Goal: Task Accomplishment & Management: Complete application form

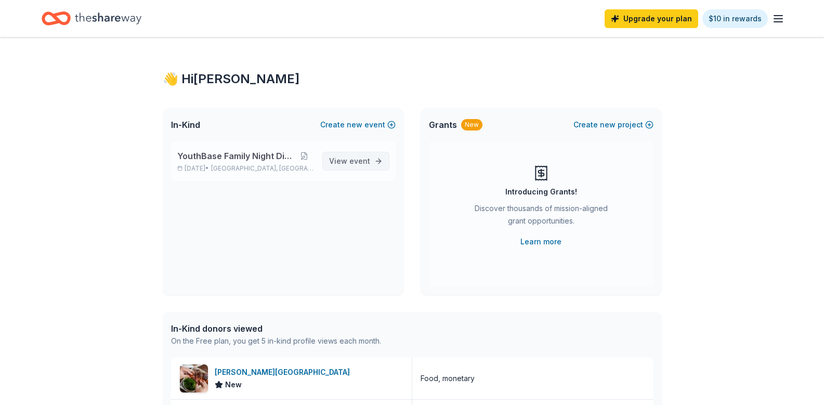
click at [345, 164] on span "View event" at bounding box center [349, 161] width 41 height 12
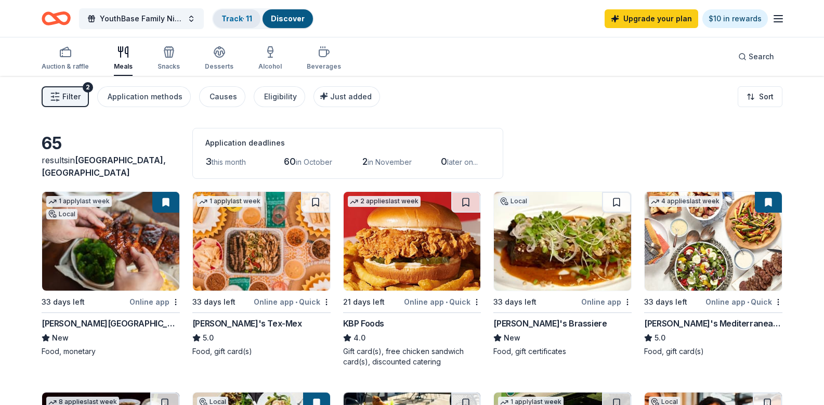
click at [248, 24] on div "Track · 11" at bounding box center [236, 18] width 47 height 19
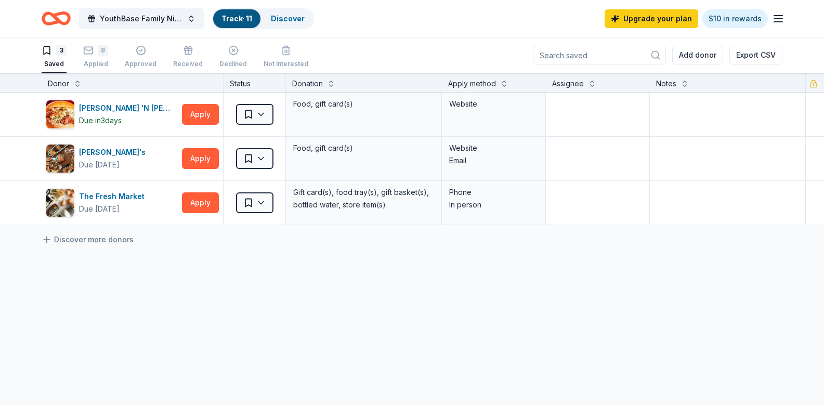
click at [108, 54] on div "3 Saved 8 Applied Approved Received Declined Not interested" at bounding box center [175, 57] width 267 height 32
click at [96, 56] on div "8 Applied" at bounding box center [95, 56] width 25 height 23
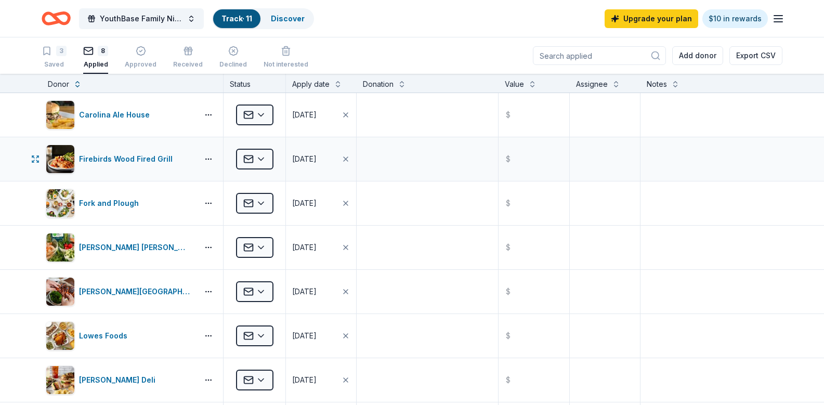
click at [27, 157] on div "Firebirds Wood Fired Grill Applied [DATE] $" at bounding box center [412, 159] width 824 height 44
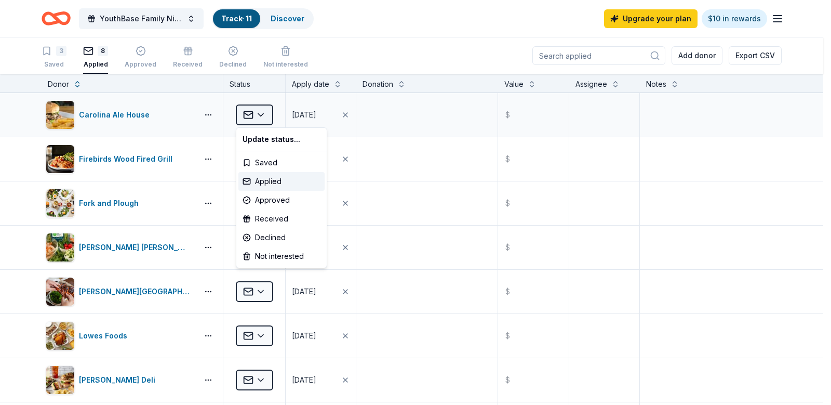
click at [270, 108] on html "YouthBase Family Night Dinner Track · 11 Discover Upgrade your plan $10 in rewa…" at bounding box center [415, 202] width 831 height 405
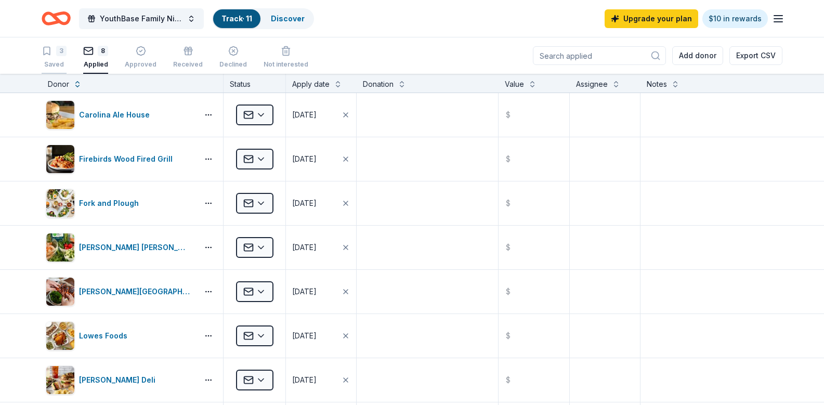
click at [55, 59] on div "3 Saved" at bounding box center [54, 57] width 25 height 23
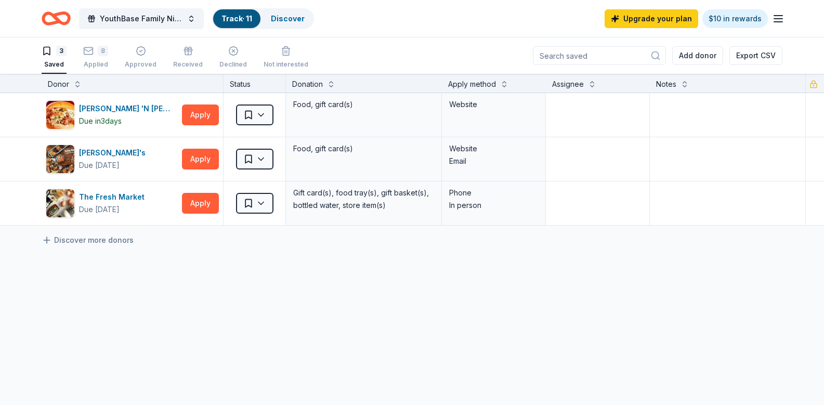
click at [54, 10] on icon "Home" at bounding box center [56, 18] width 29 height 24
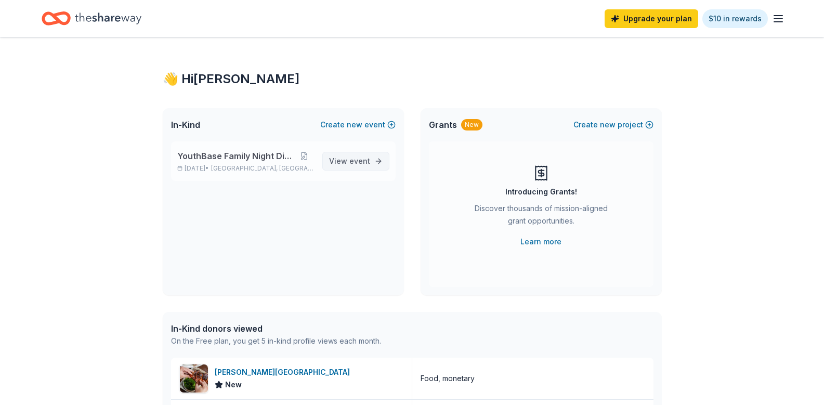
click at [374, 160] on link "View event" at bounding box center [355, 161] width 67 height 19
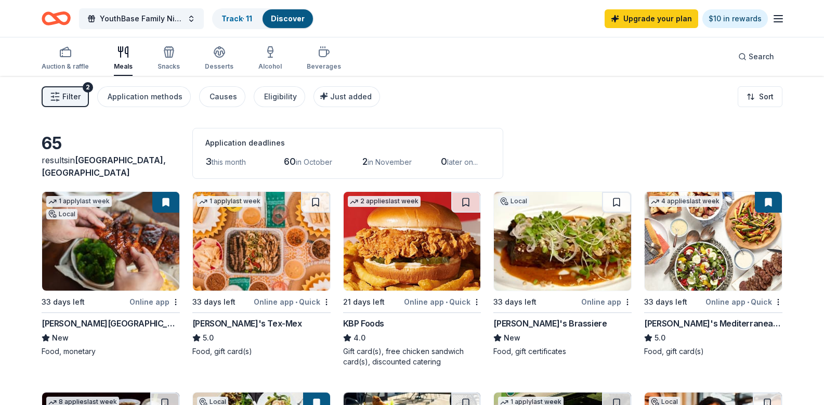
click at [306, 21] on div "Discover" at bounding box center [287, 18] width 50 height 19
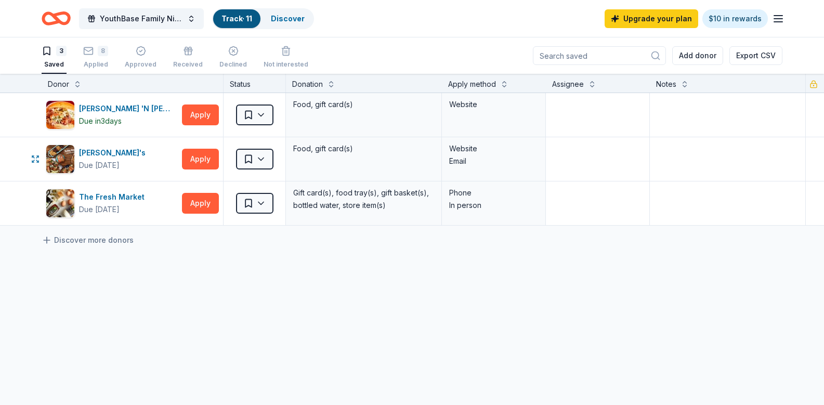
scroll to position [1, 0]
click at [285, 13] on div "Discover" at bounding box center [287, 18] width 50 height 19
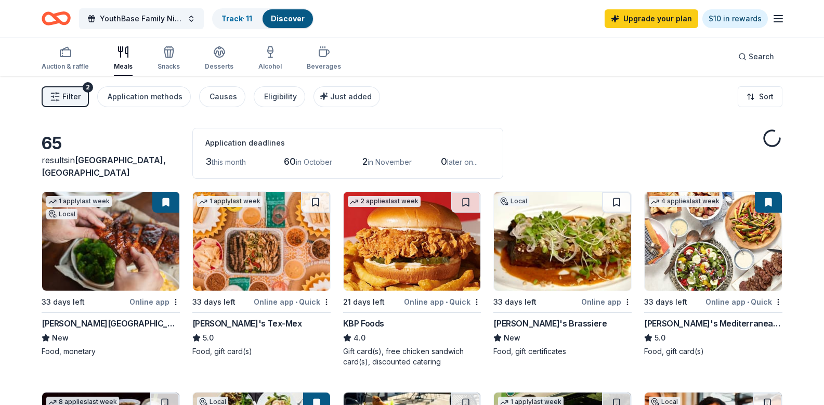
click at [469, 79] on div "Filter 2 Application methods Causes Eligibility Just added Sort" at bounding box center [412, 97] width 824 height 42
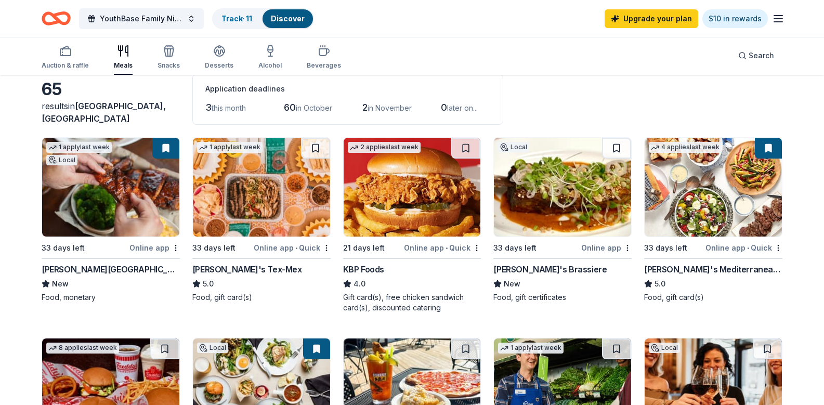
scroll to position [42, 0]
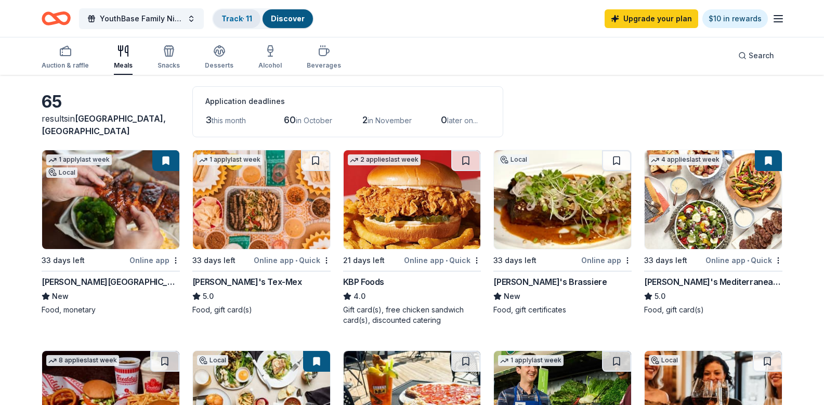
click at [228, 19] on link "Track · 11" at bounding box center [236, 18] width 31 height 9
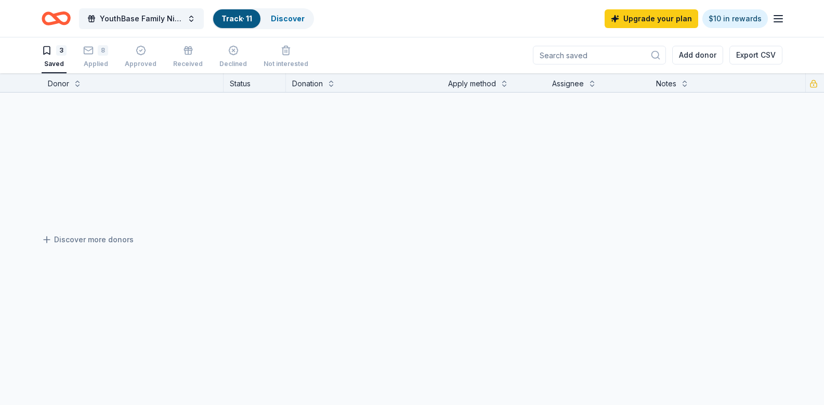
scroll to position [1, 0]
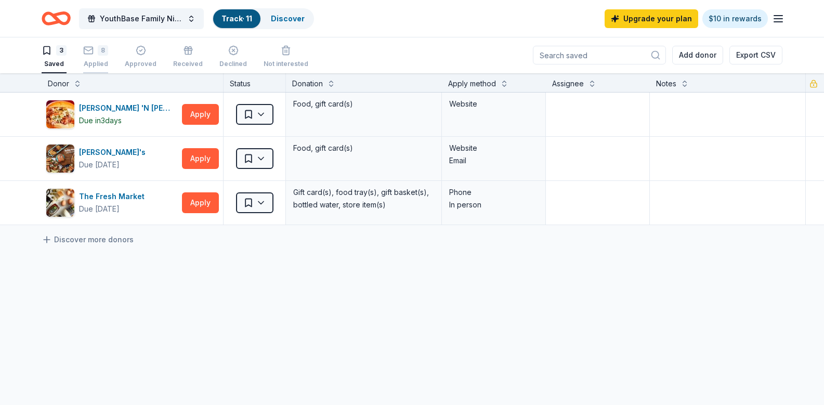
click at [100, 58] on div "8 Applied" at bounding box center [95, 56] width 25 height 23
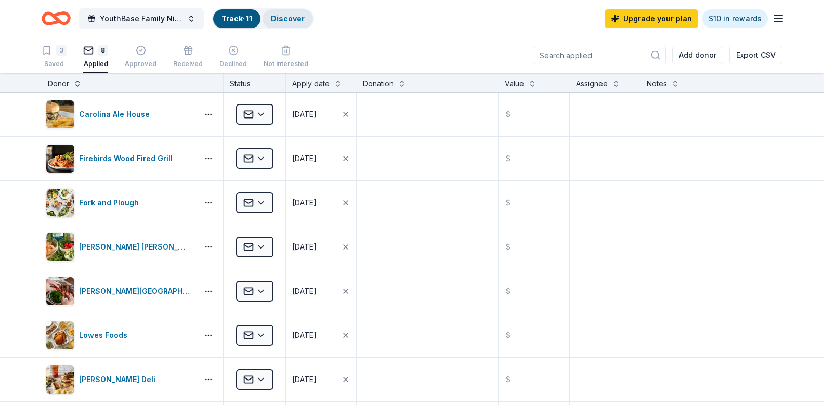
drag, startPoint x: 280, startPoint y: 29, endPoint x: 299, endPoint y: 21, distance: 20.5
click at [299, 21] on div "YouthBase Family Night Dinner Track · 11 Discover" at bounding box center [178, 18] width 272 height 24
click at [299, 21] on link "Discover" at bounding box center [288, 18] width 34 height 9
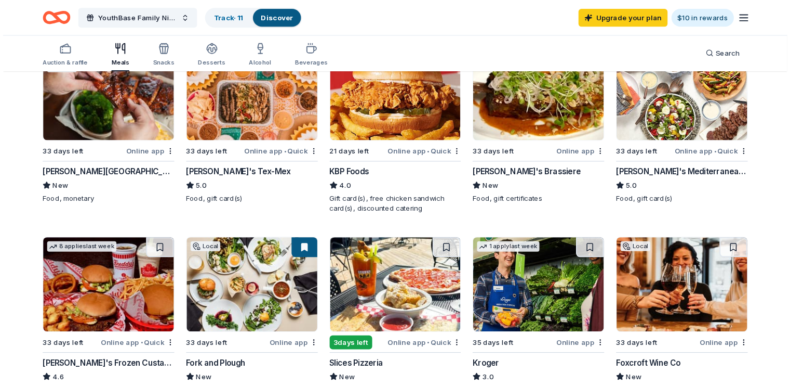
scroll to position [152, 0]
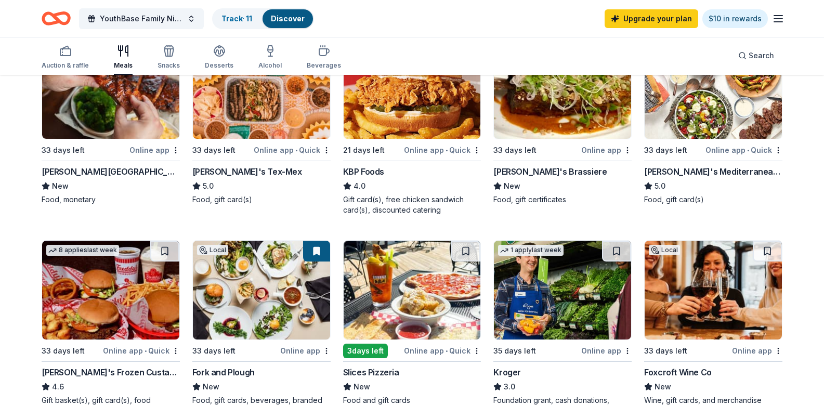
click at [540, 178] on div "[PERSON_NAME]'s Brassiere" at bounding box center [549, 171] width 113 height 12
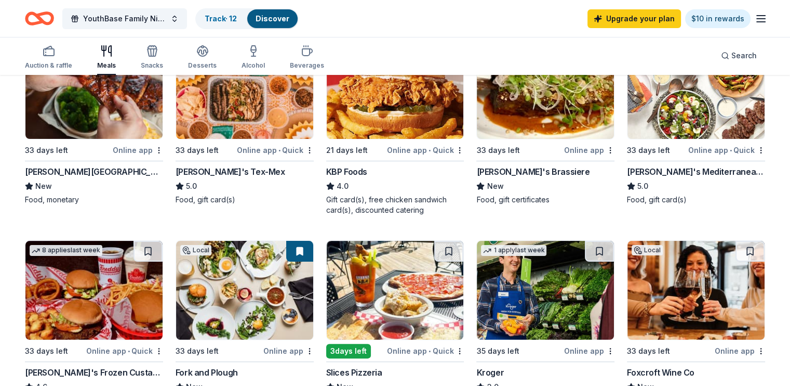
scroll to position [0, 0]
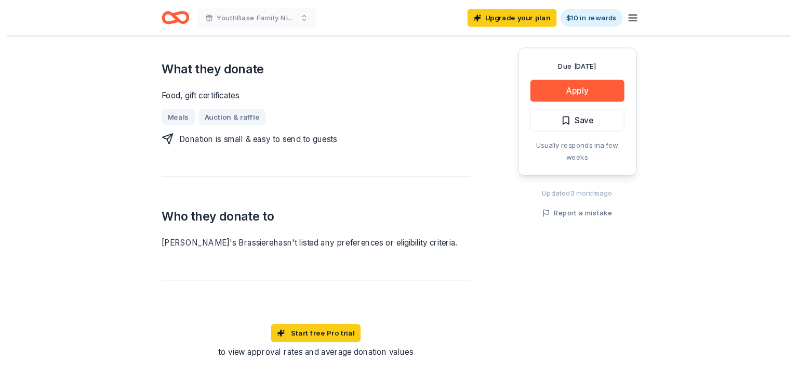
scroll to position [416, 0]
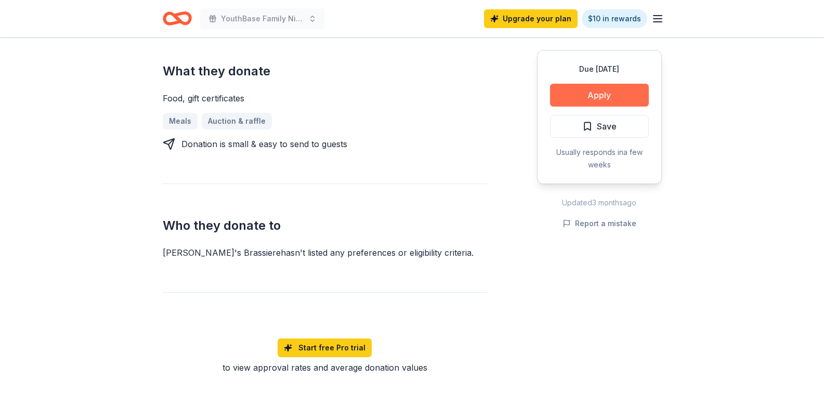
click at [629, 104] on button "Apply" at bounding box center [599, 95] width 99 height 23
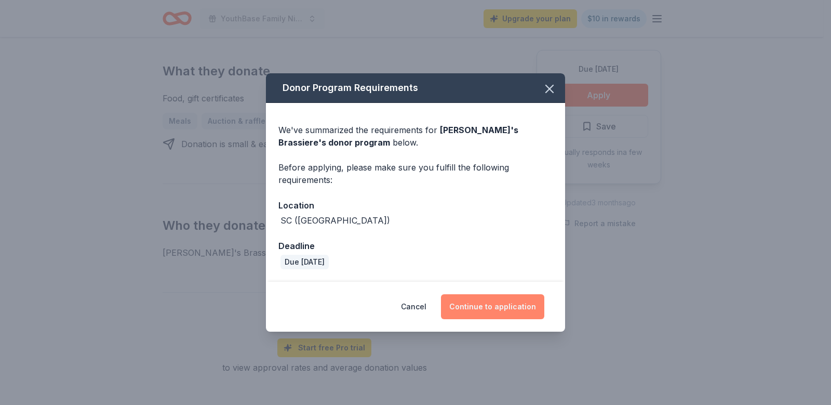
click at [516, 305] on button "Continue to application" at bounding box center [492, 306] width 103 height 25
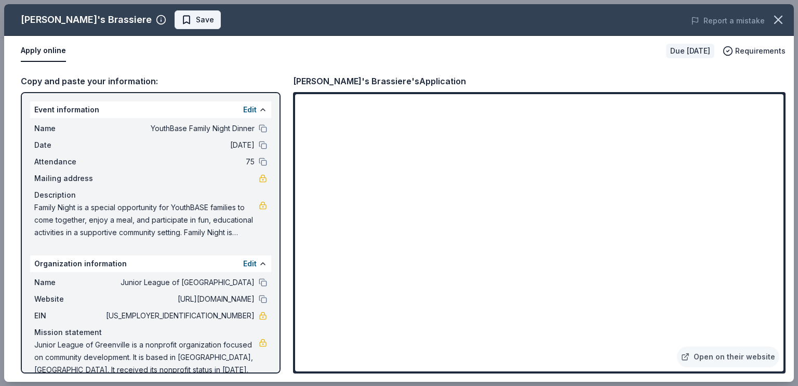
click at [196, 15] on span "Save" at bounding box center [205, 20] width 18 height 12
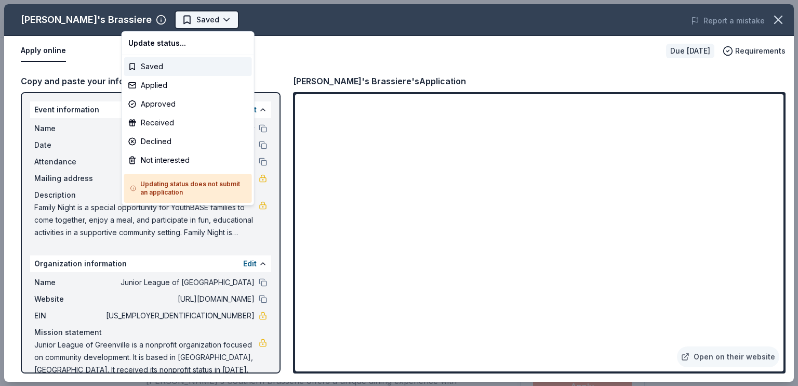
click at [170, 17] on html "YouthBase Family Night Dinner Saved Apply Due [DATE] Share [PERSON_NAME]'s Bras…" at bounding box center [399, 193] width 798 height 386
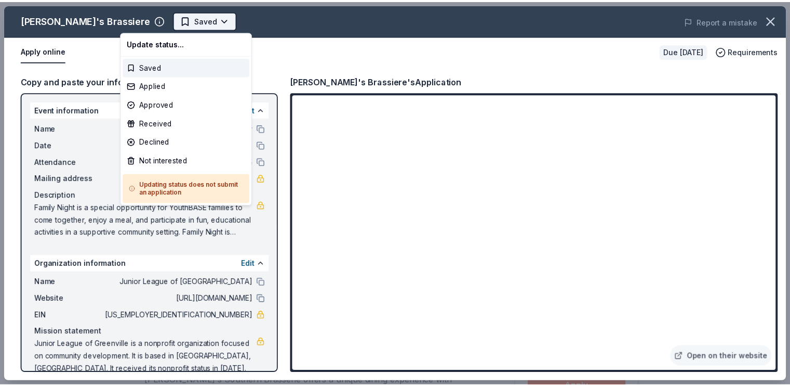
scroll to position [0, 0]
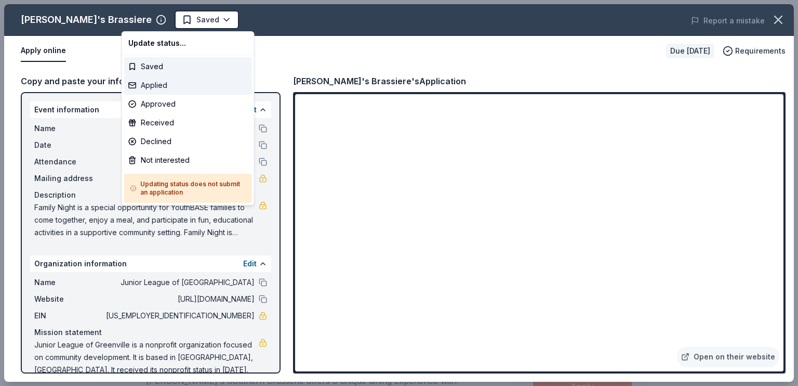
click at [164, 81] on div "Applied" at bounding box center [188, 85] width 128 height 19
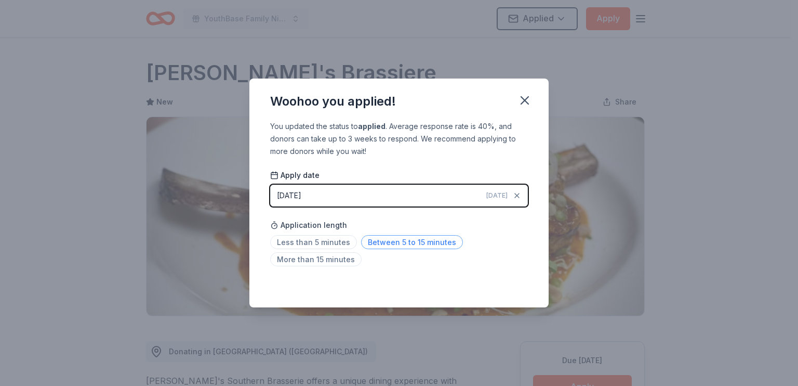
click at [381, 239] on span "Between 5 to 15 minutes" at bounding box center [412, 242] width 102 height 14
click at [523, 103] on icon "button" at bounding box center [525, 100] width 15 height 15
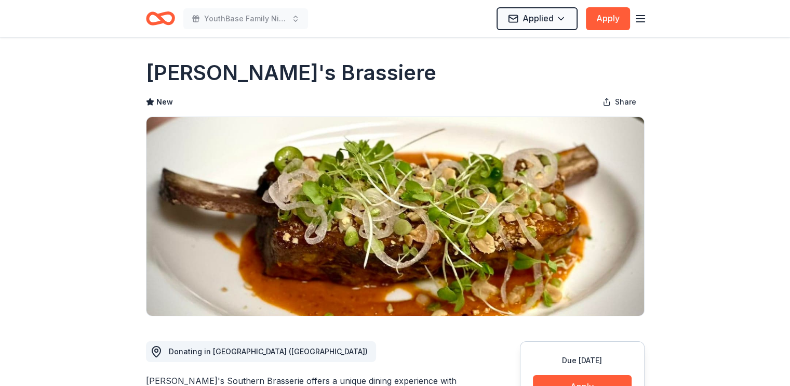
click at [167, 15] on icon "Home" at bounding box center [160, 18] width 29 height 24
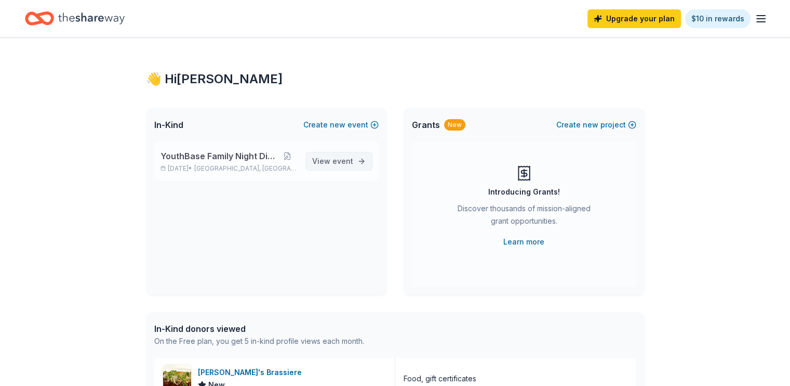
click at [328, 155] on span "View event" at bounding box center [332, 161] width 41 height 12
